Goal: Find specific page/section

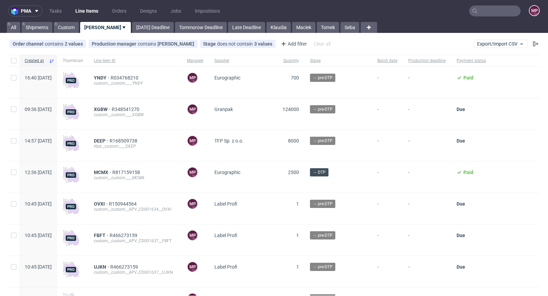
click at [487, 14] on input "text" at bounding box center [494, 10] width 51 height 11
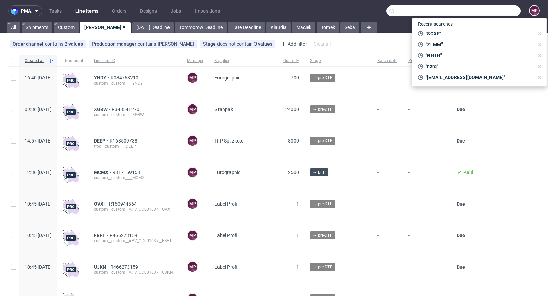
paste input "AETU"
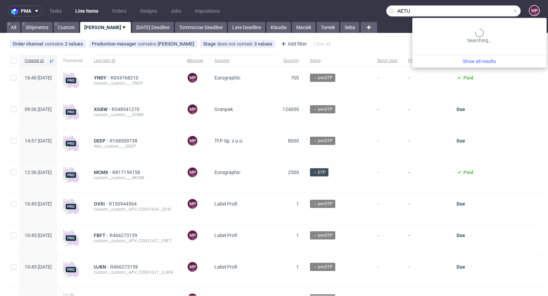
type input "AETU"
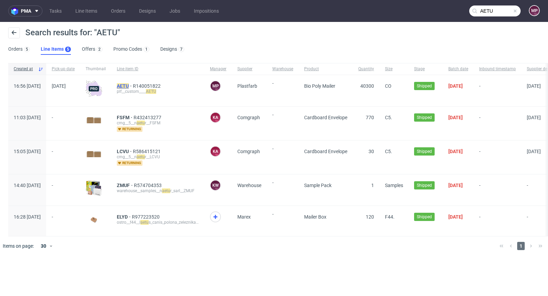
click at [129, 88] on mark "AETU" at bounding box center [123, 85] width 12 height 5
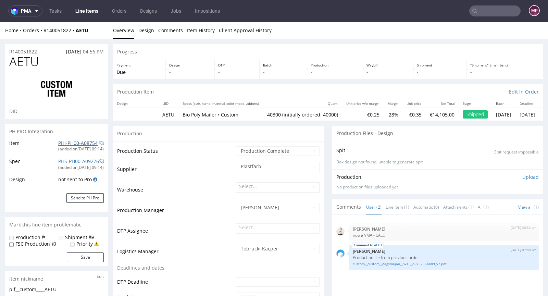
click at [81, 144] on link "PHI-PH00-A08754" at bounding box center [77, 143] width 39 height 7
